Goal: Check status: Check status

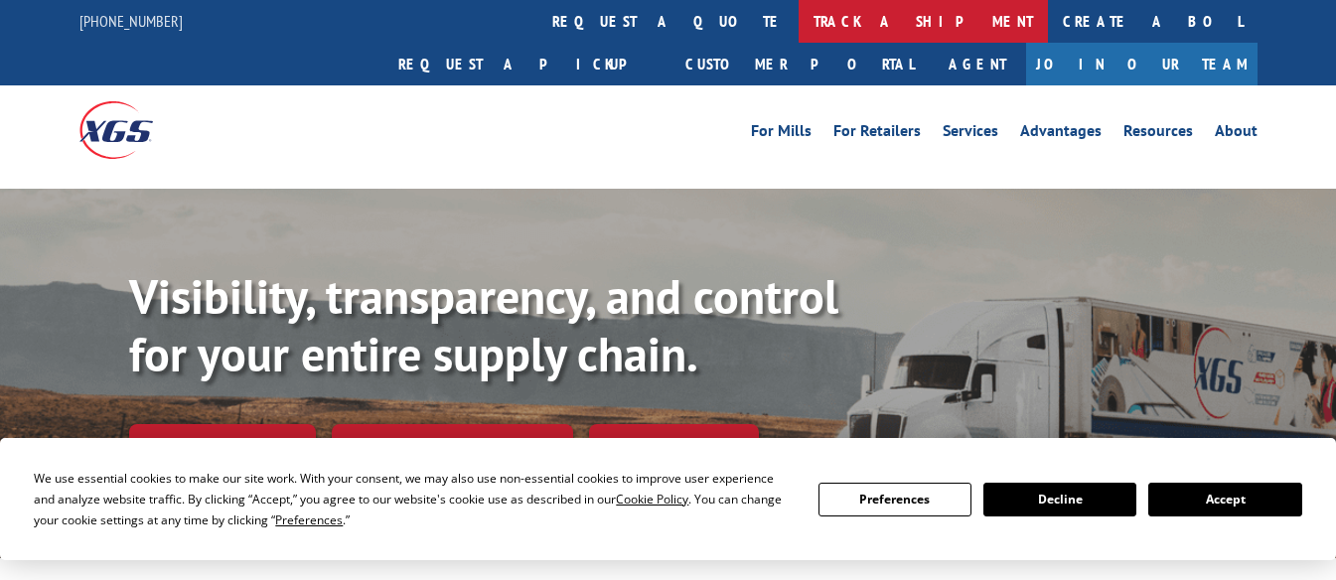
click at [799, 23] on link "track a shipment" at bounding box center [923, 21] width 249 height 43
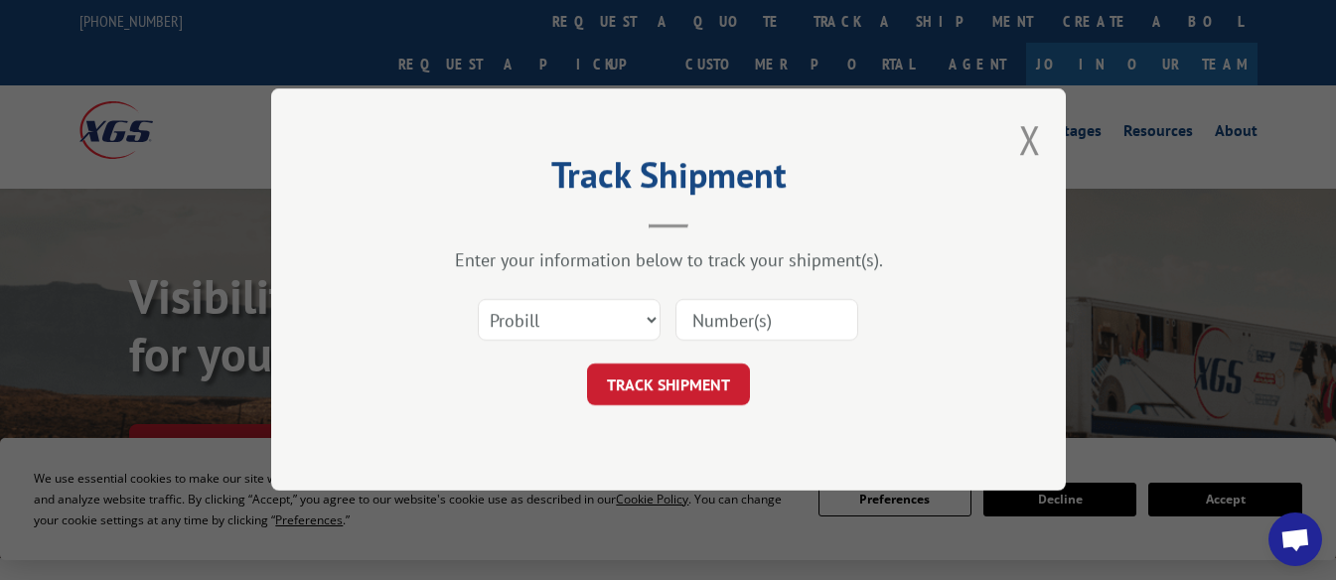
click at [733, 313] on input at bounding box center [767, 321] width 183 height 42
paste input "480926265039"
type input "480926265039"
click at [693, 383] on button "TRACK SHIPMENT" at bounding box center [668, 386] width 163 height 42
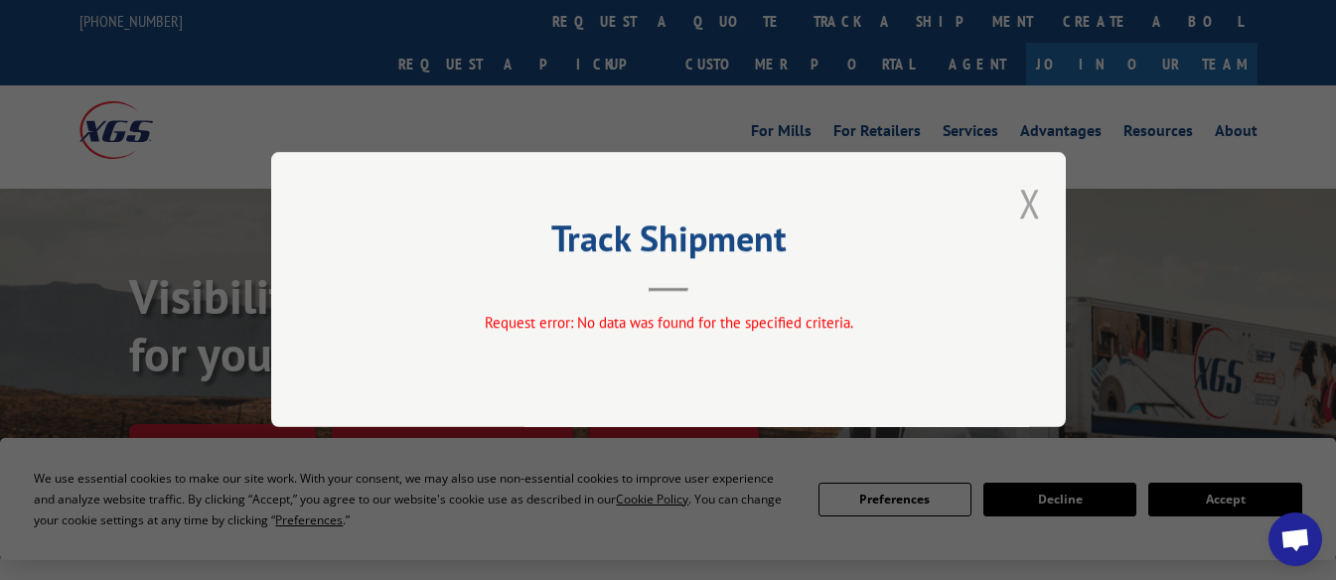
click at [1021, 207] on button "Close modal" at bounding box center [1030, 203] width 22 height 53
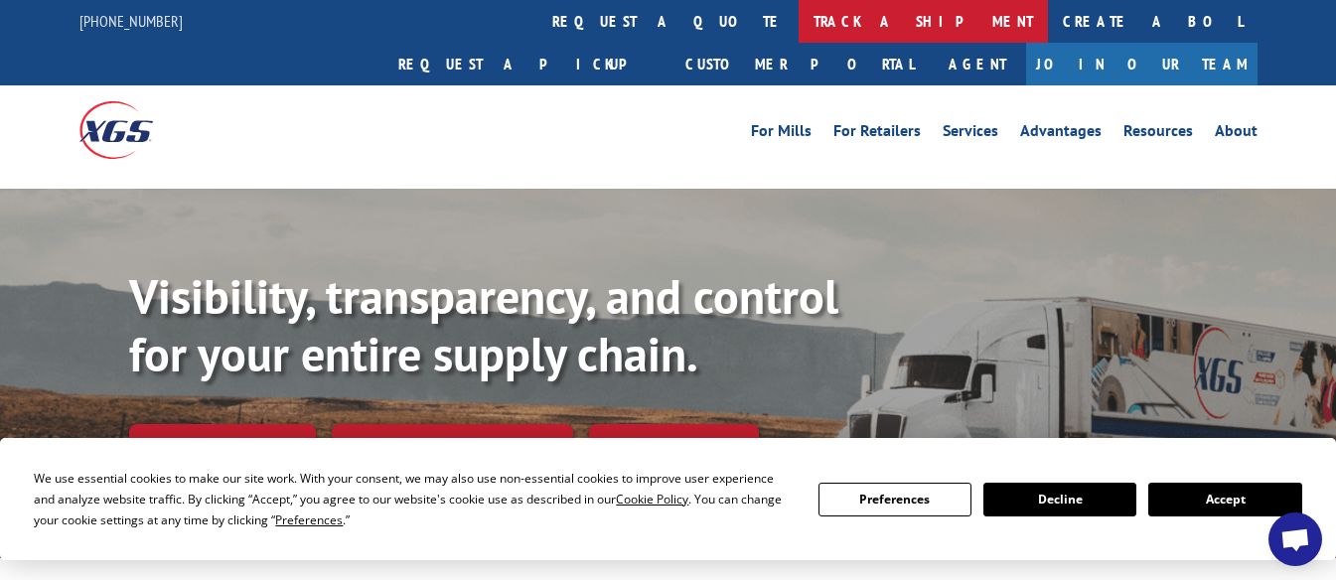
click at [799, 11] on link "track a shipment" at bounding box center [923, 21] width 249 height 43
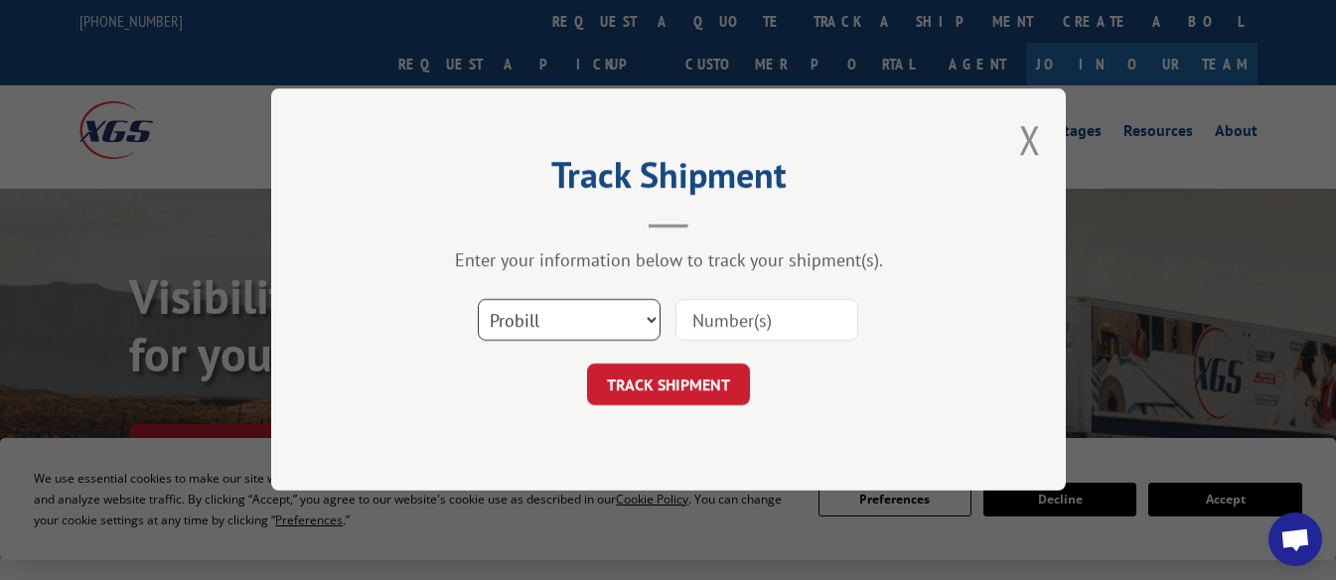
click at [647, 317] on select "Select category... Probill BOL PO" at bounding box center [569, 321] width 183 height 42
select select "bol"
click at [478, 300] on select "Select category... Probill BOL PO" at bounding box center [569, 321] width 183 height 42
click at [702, 324] on input at bounding box center [767, 321] width 183 height 42
type input "480926265039"
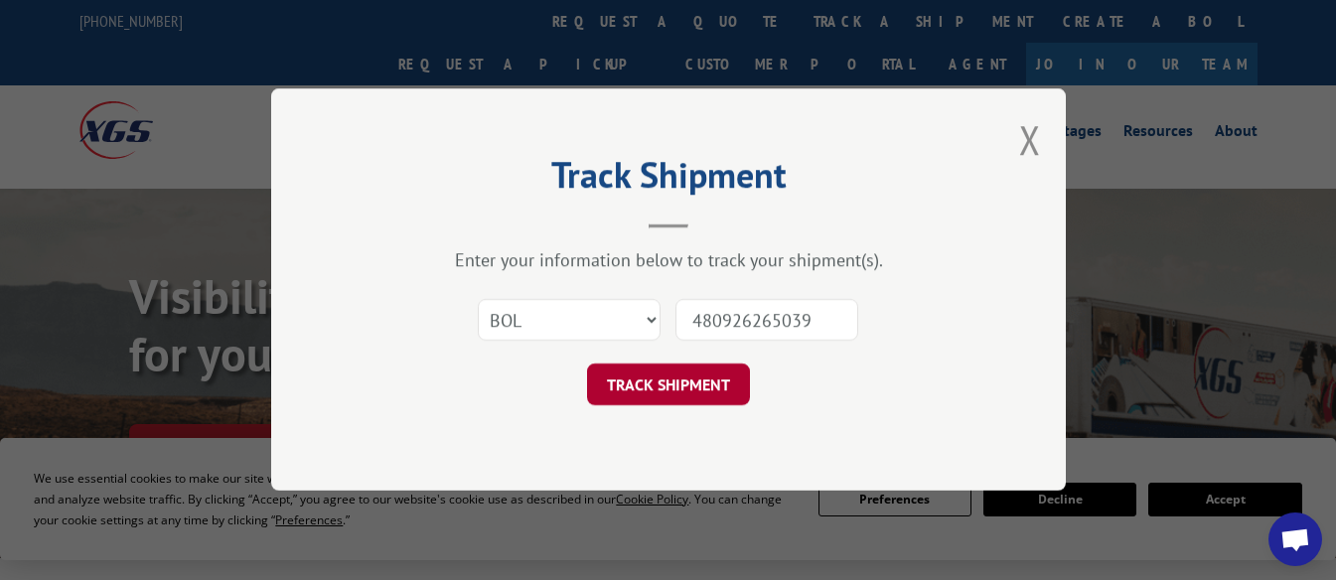
click at [700, 381] on button "TRACK SHIPMENT" at bounding box center [668, 386] width 163 height 42
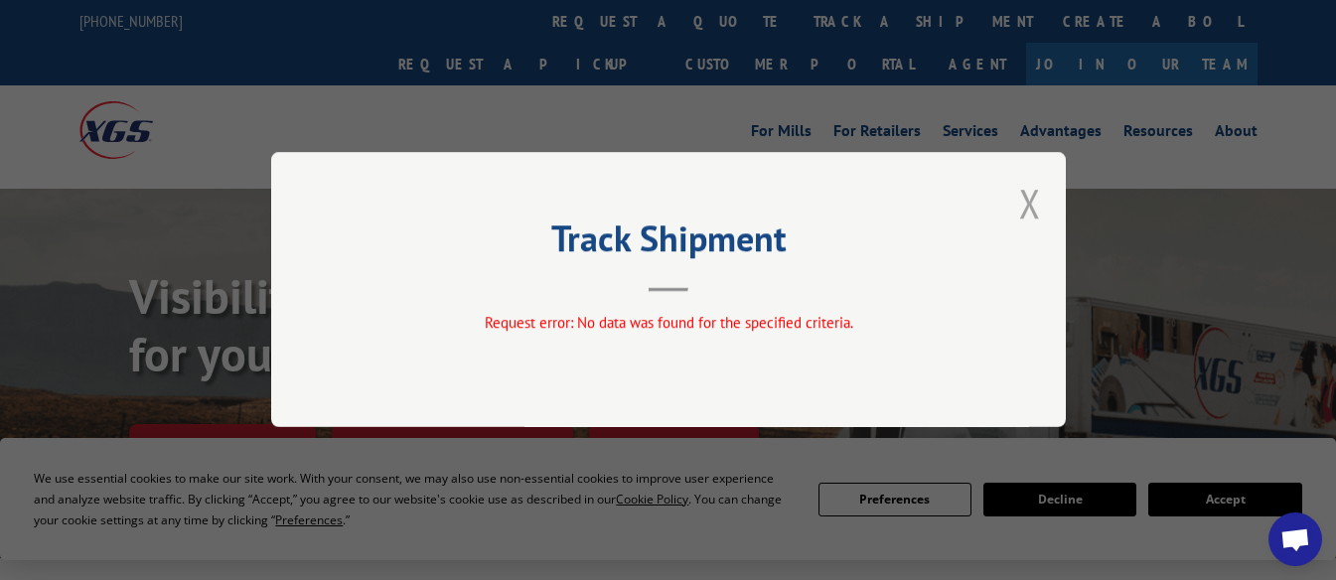
click at [1028, 198] on button "Close modal" at bounding box center [1030, 203] width 22 height 53
